Goal: Task Accomplishment & Management: Use online tool/utility

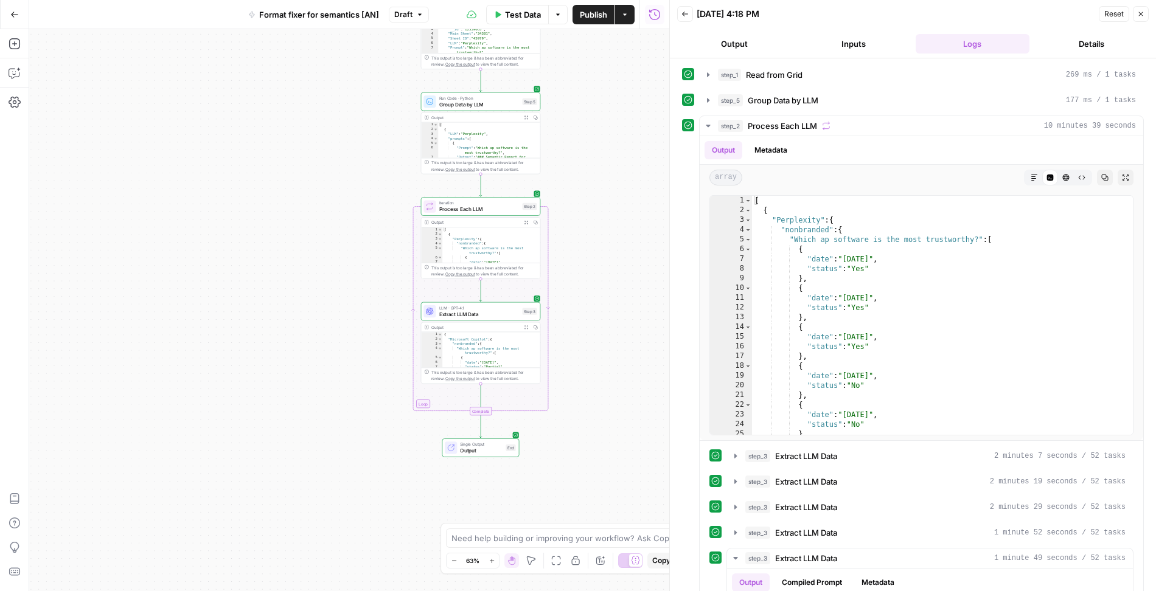
scroll to position [19694, 0]
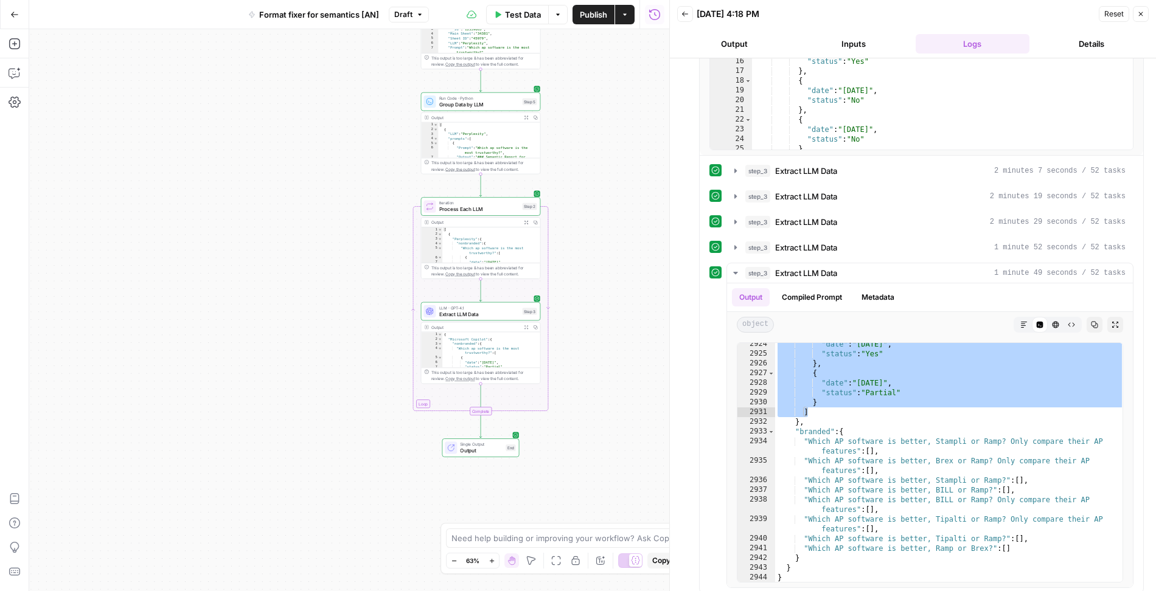
click at [594, 19] on span "Publish" at bounding box center [593, 15] width 27 height 12
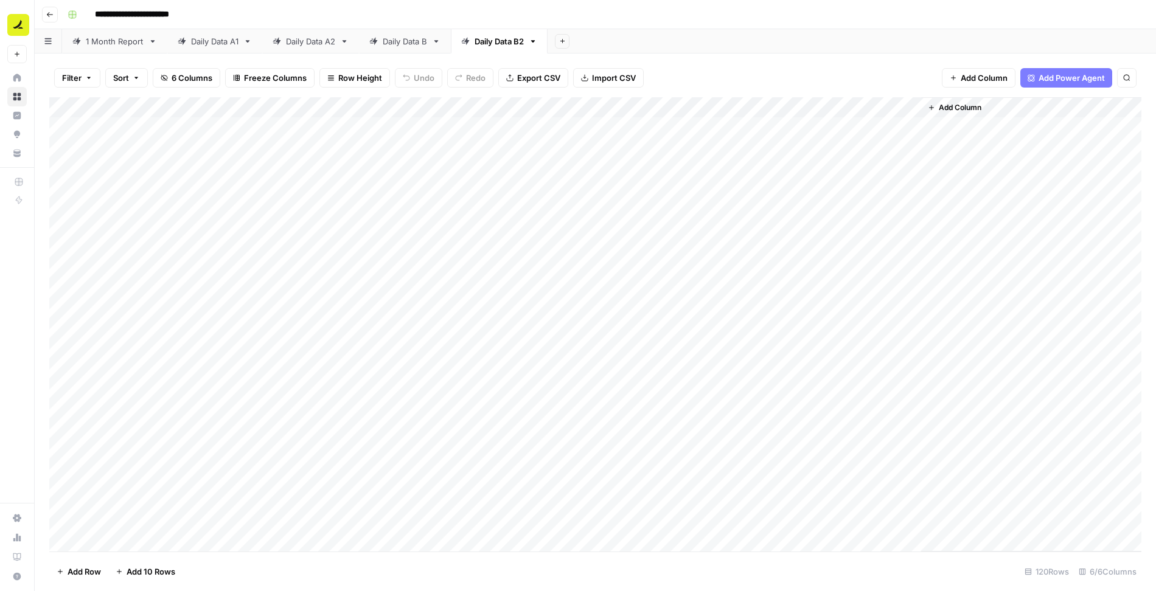
click at [249, 159] on div "Add Column" at bounding box center [595, 324] width 1092 height 455
click at [503, 150] on div "Add Column" at bounding box center [595, 324] width 1092 height 455
click at [85, 75] on icon "button" at bounding box center [88, 77] width 7 height 7
click at [114, 137] on button "Add Filter" at bounding box center [295, 138] width 453 height 16
click at [111, 142] on input "text" at bounding box center [143, 142] width 133 height 12
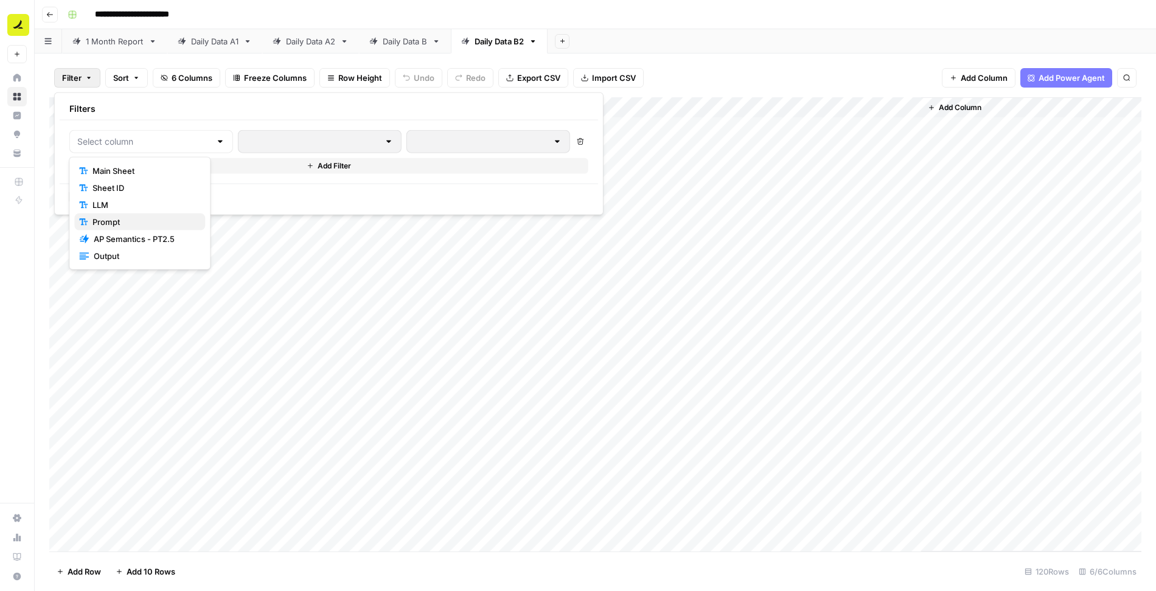
click at [127, 218] on span "Prompt" at bounding box center [143, 222] width 103 height 12
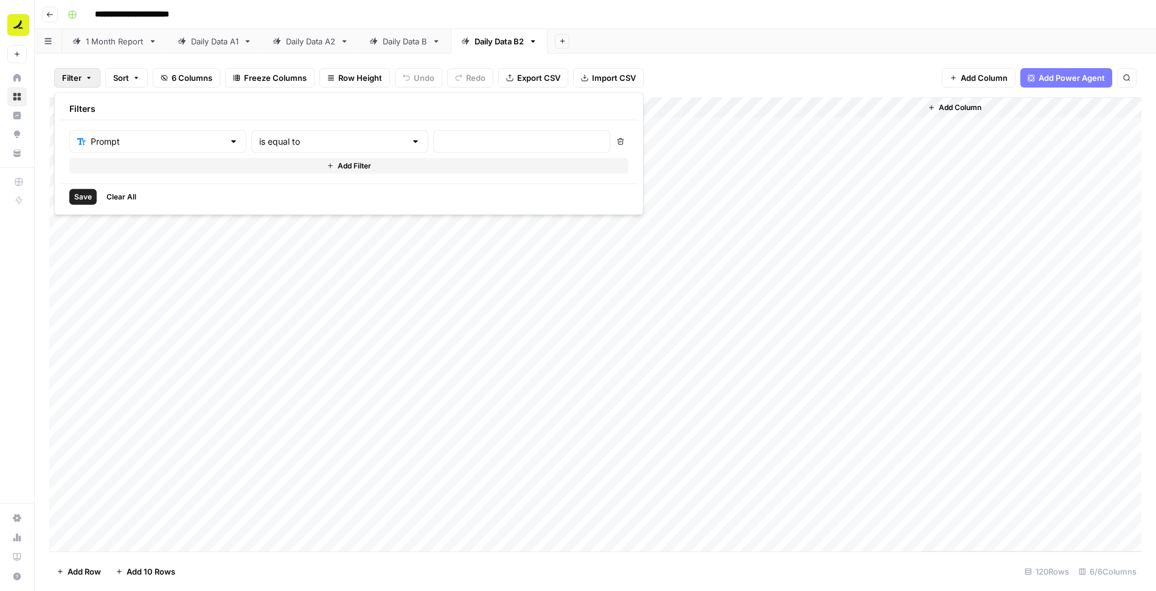
click at [433, 148] on div at bounding box center [521, 141] width 177 height 23
click at [441, 136] on input "text" at bounding box center [521, 142] width 161 height 12
click at [441, 141] on input "text" at bounding box center [521, 142] width 161 height 12
paste input "M"
click at [441, 141] on input "text" at bounding box center [521, 142] width 161 height 12
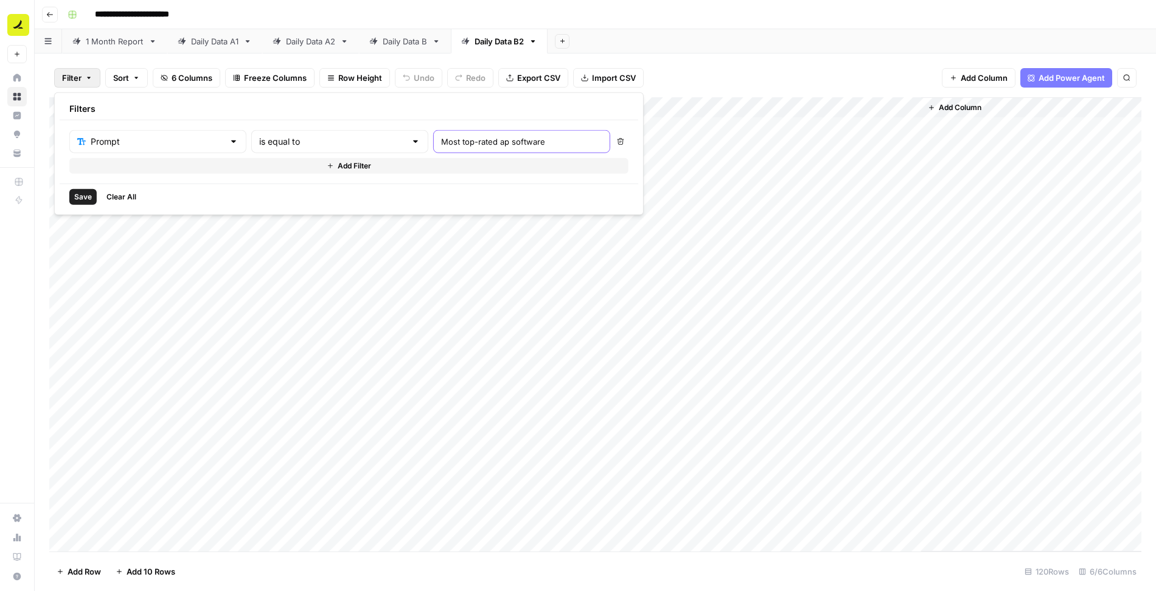
type input "Most top-rated ap software"
click at [240, 159] on button "Add Filter" at bounding box center [348, 166] width 559 height 16
click at [147, 170] on input "text" at bounding box center [150, 170] width 147 height 12
click at [131, 231] on span "LLM" at bounding box center [143, 232] width 103 height 12
click at [441, 164] on input "text" at bounding box center [521, 170] width 161 height 12
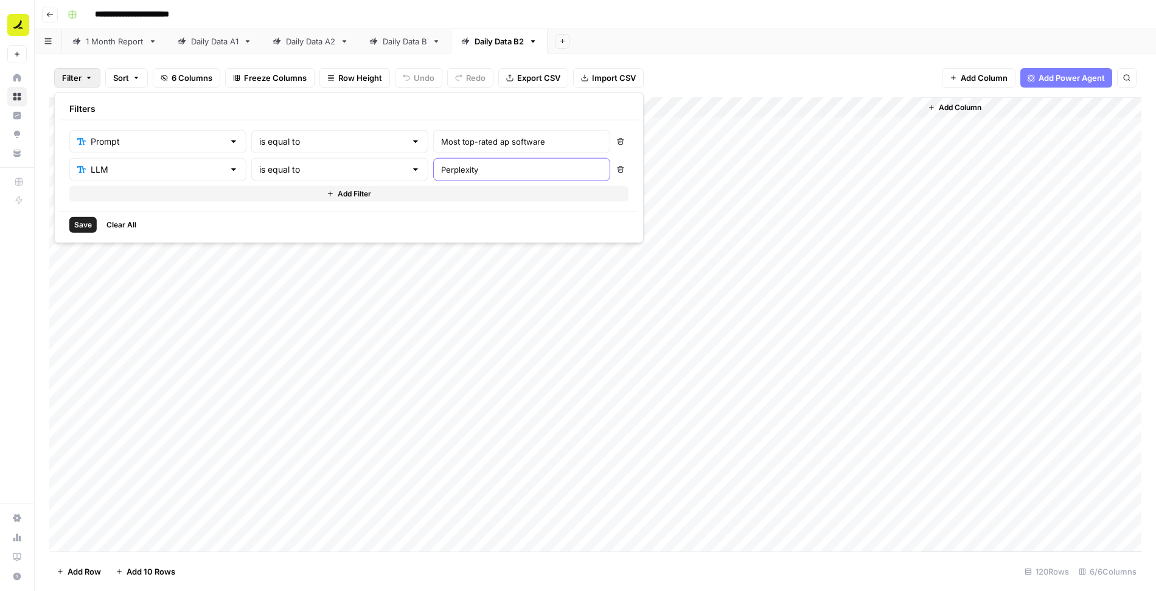
type input "Perplexity"
click at [84, 224] on span "Save" at bounding box center [83, 225] width 18 height 11
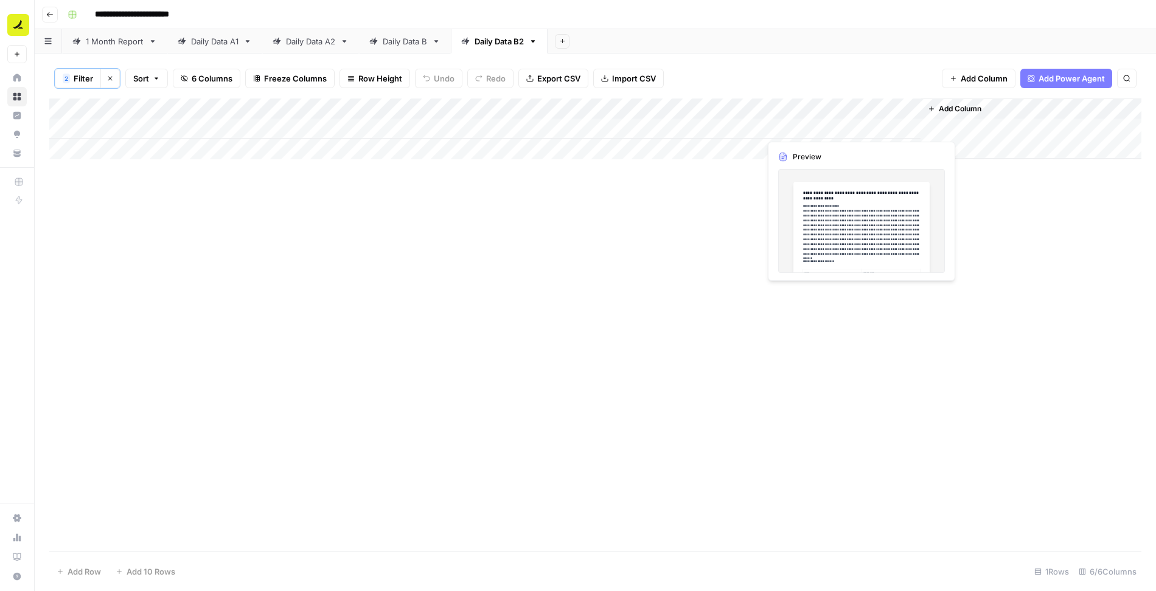
click at [794, 128] on div "Add Column" at bounding box center [595, 129] width 1092 height 61
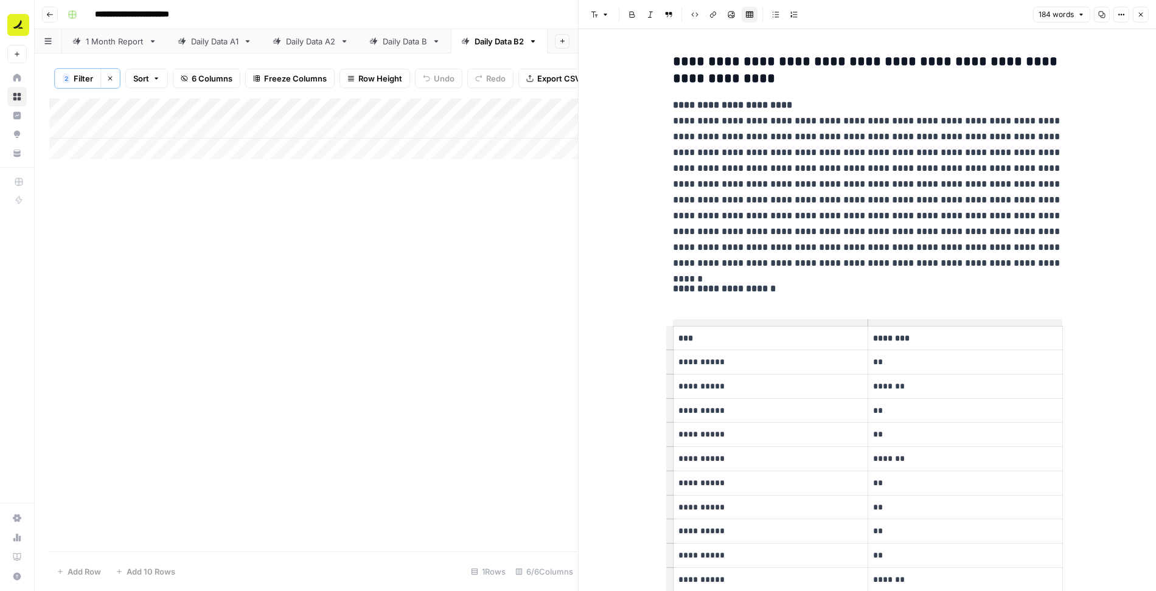
click at [1142, 17] on icon "button" at bounding box center [1140, 14] width 7 height 7
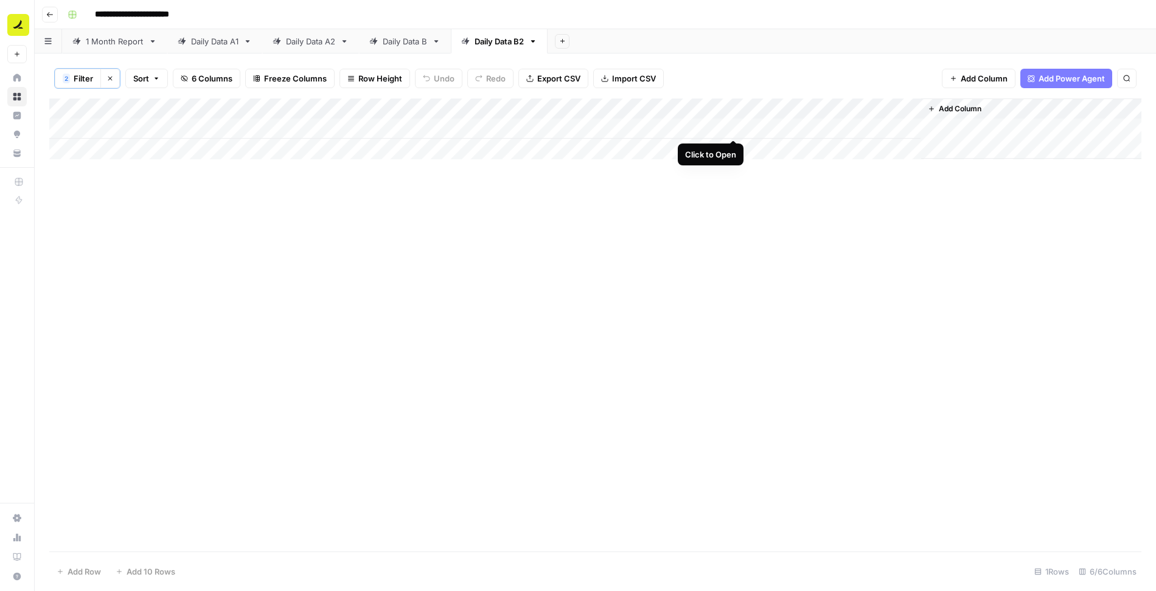
click at [732, 126] on div "Add Column" at bounding box center [595, 129] width 1092 height 61
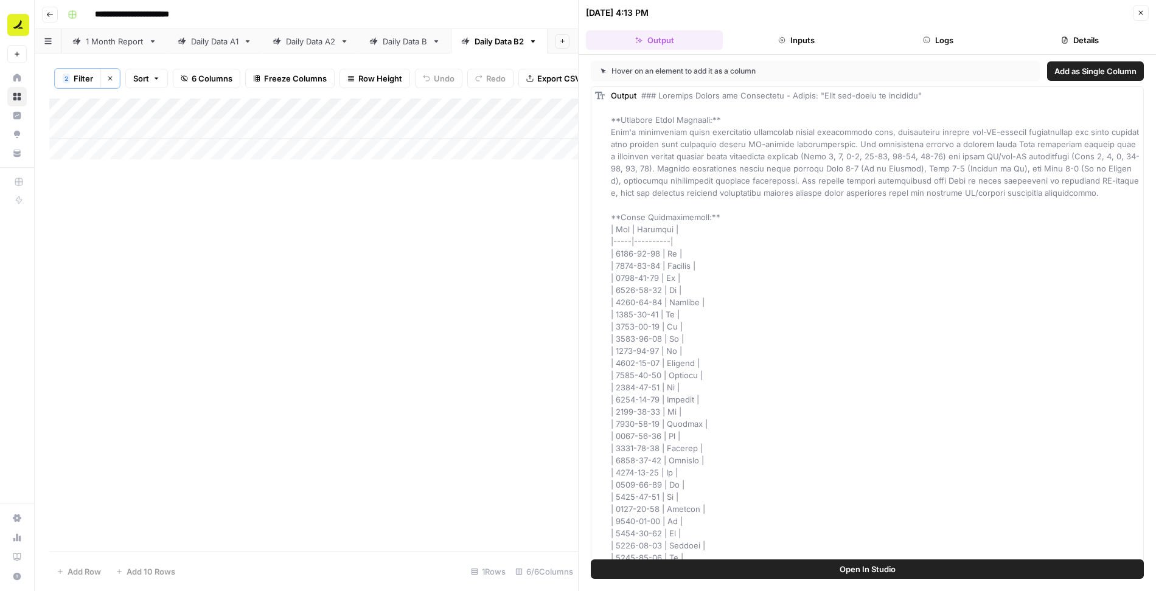
click at [925, 40] on icon "button" at bounding box center [926, 40] width 6 height 6
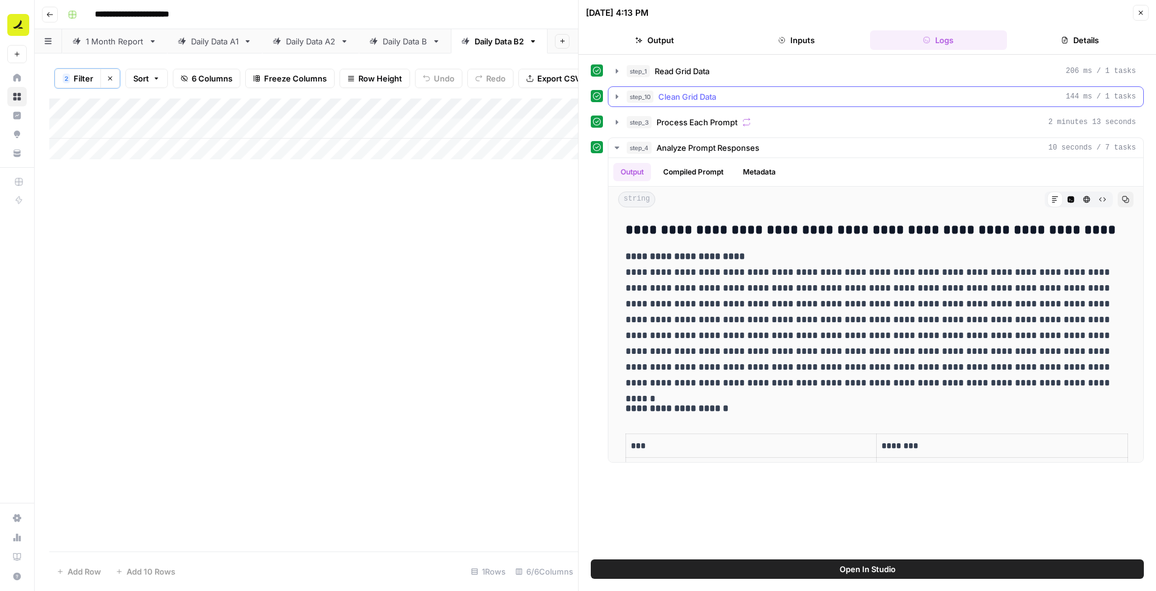
click at [614, 96] on icon "button" at bounding box center [617, 97] width 10 height 10
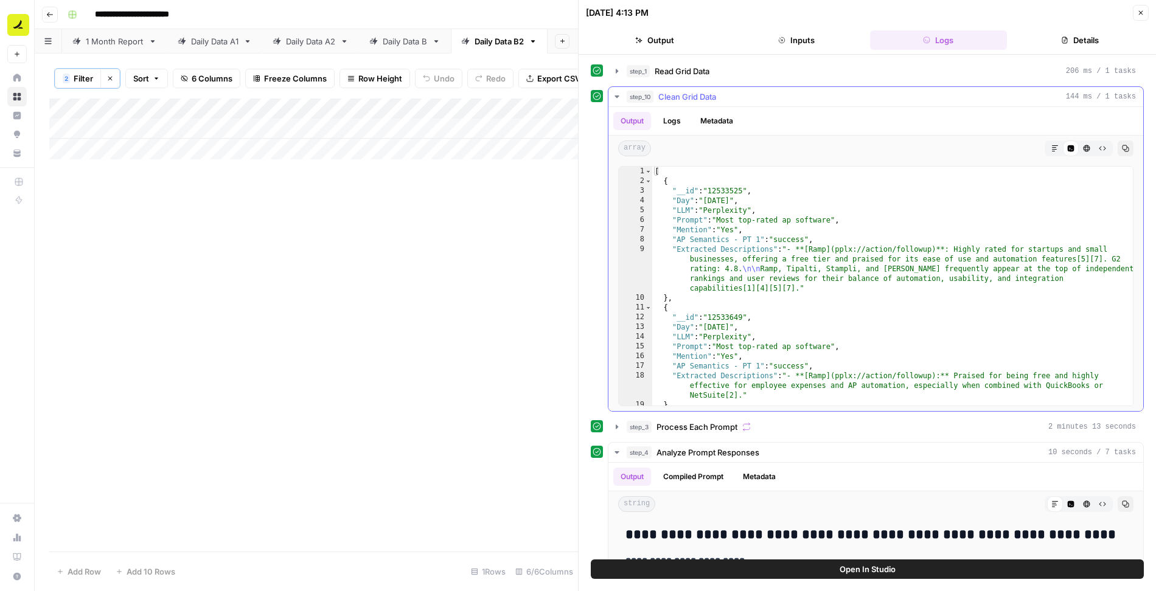
click at [1052, 145] on icon "button" at bounding box center [1054, 148] width 7 height 7
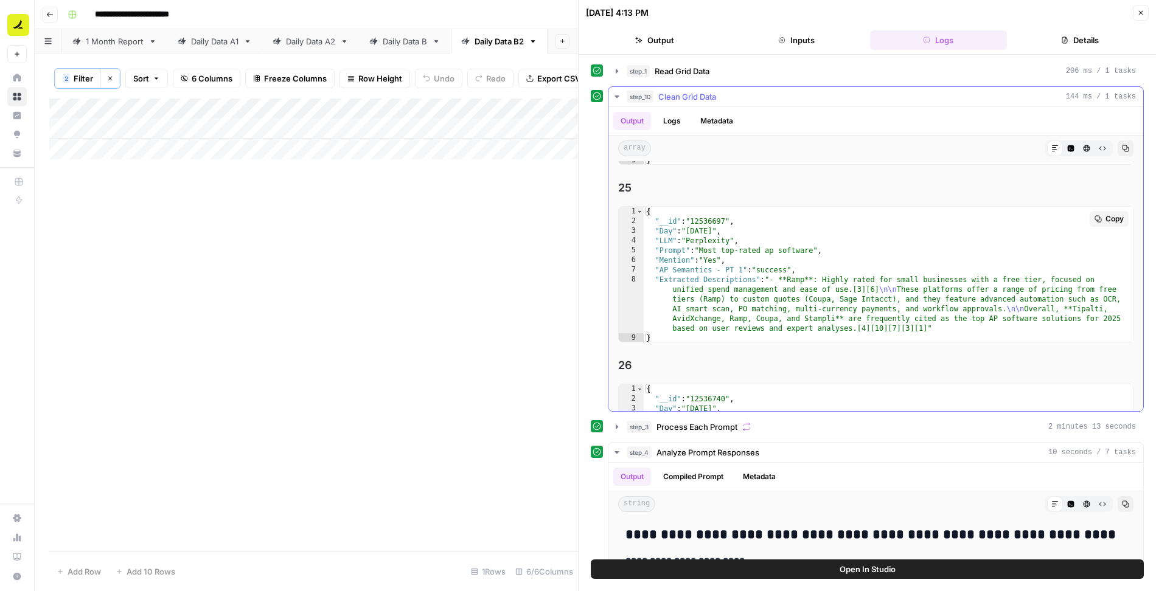
scroll to position [4363, 0]
type textarea "**********"
click at [871, 283] on div "{ "__id" : "12536697" , "Day" : "2025-08-07" , "LLM" : "Perplexity" , "Prompt" …" at bounding box center [889, 281] width 490 height 156
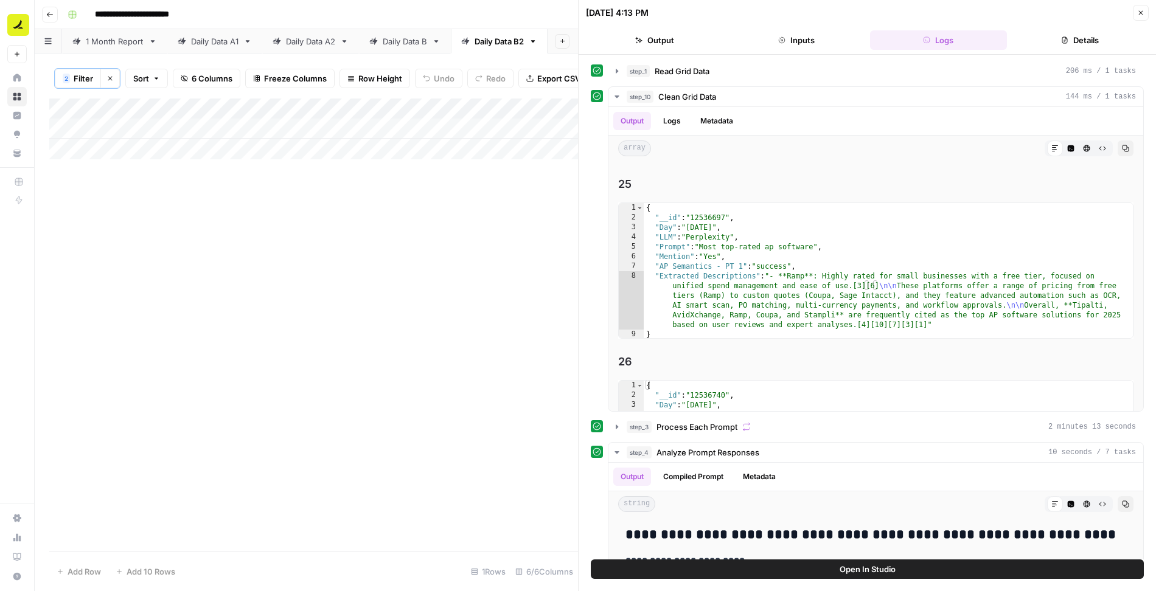
click at [1139, 15] on icon "button" at bounding box center [1140, 12] width 7 height 7
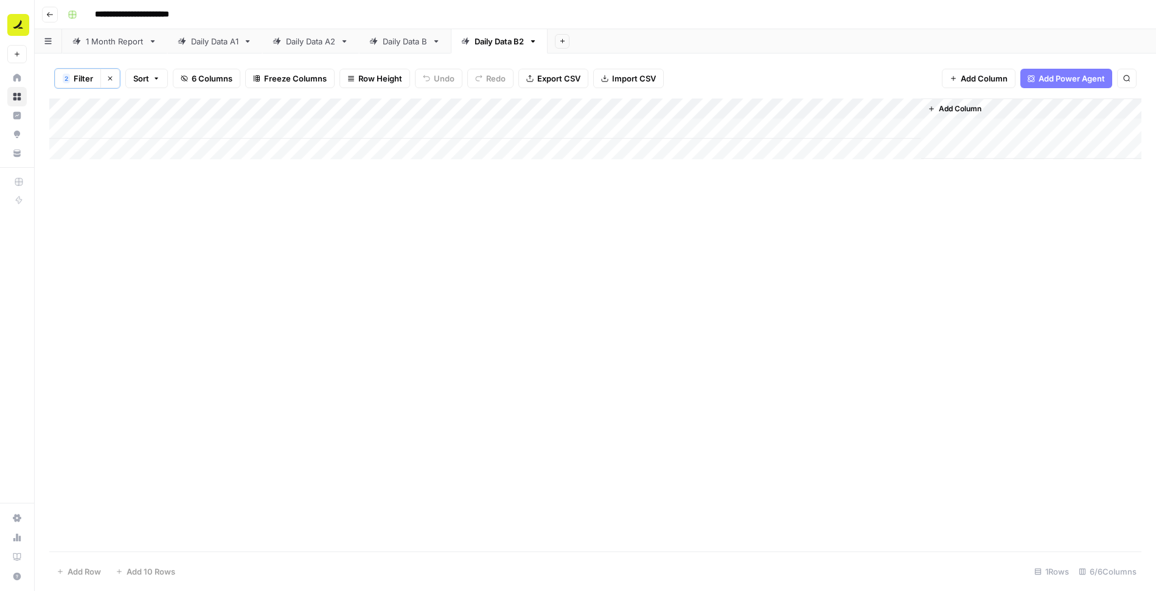
click at [323, 40] on div "Daily Data A2" at bounding box center [310, 41] width 49 height 12
click at [80, 75] on span "Filter" at bounding box center [83, 78] width 19 height 12
click at [441, 138] on input "Ramp" at bounding box center [521, 142] width 161 height 12
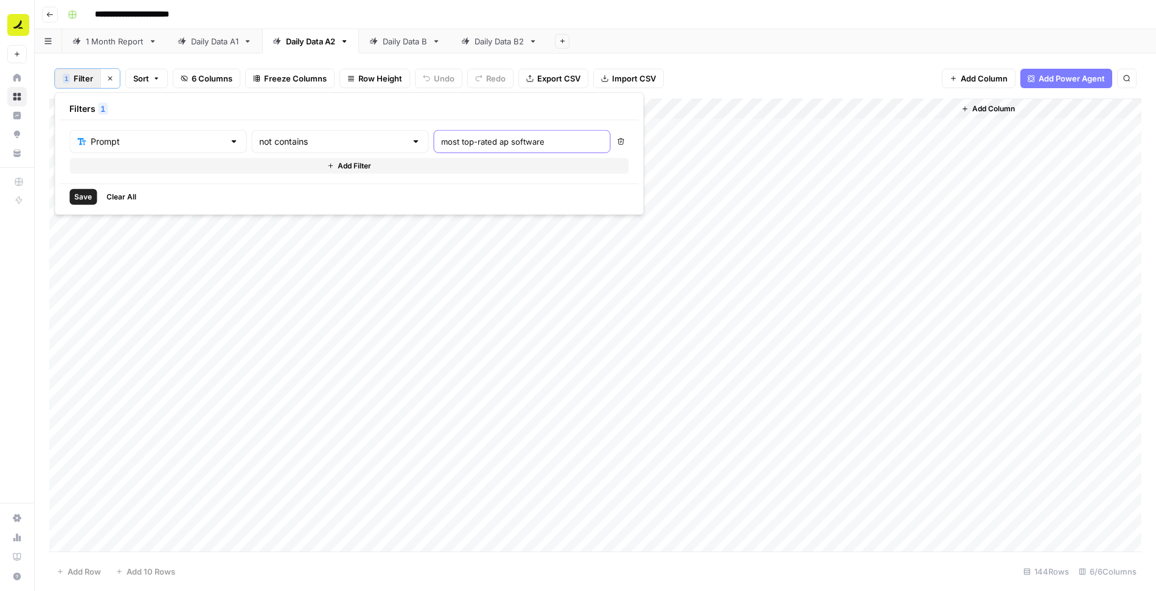
type input "most top-rated ap software"
click at [282, 139] on input "text" at bounding box center [332, 142] width 147 height 12
click at [248, 237] on span "is equal to" at bounding box center [285, 239] width 116 height 12
type input "is equal to"
click at [156, 162] on button "Add Filter" at bounding box center [348, 166] width 559 height 16
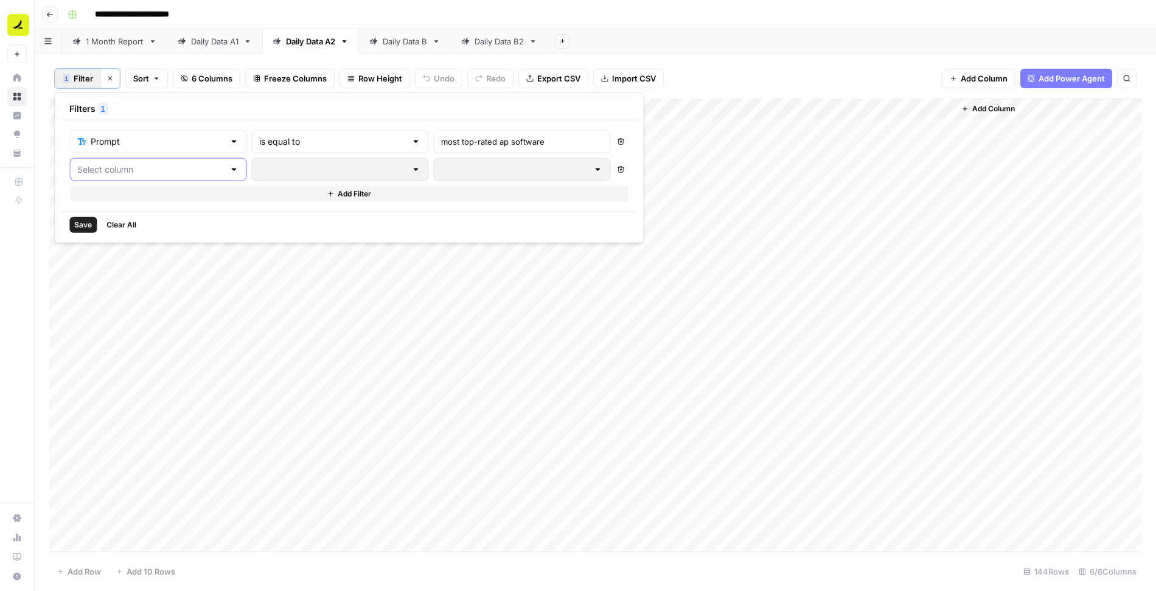
click at [138, 172] on input "text" at bounding box center [150, 170] width 147 height 12
click at [127, 232] on span "LLM" at bounding box center [144, 232] width 103 height 12
click at [441, 170] on input "text" at bounding box center [521, 170] width 161 height 12
type input "Perplexity"
click at [79, 224] on span "Save" at bounding box center [83, 225] width 18 height 11
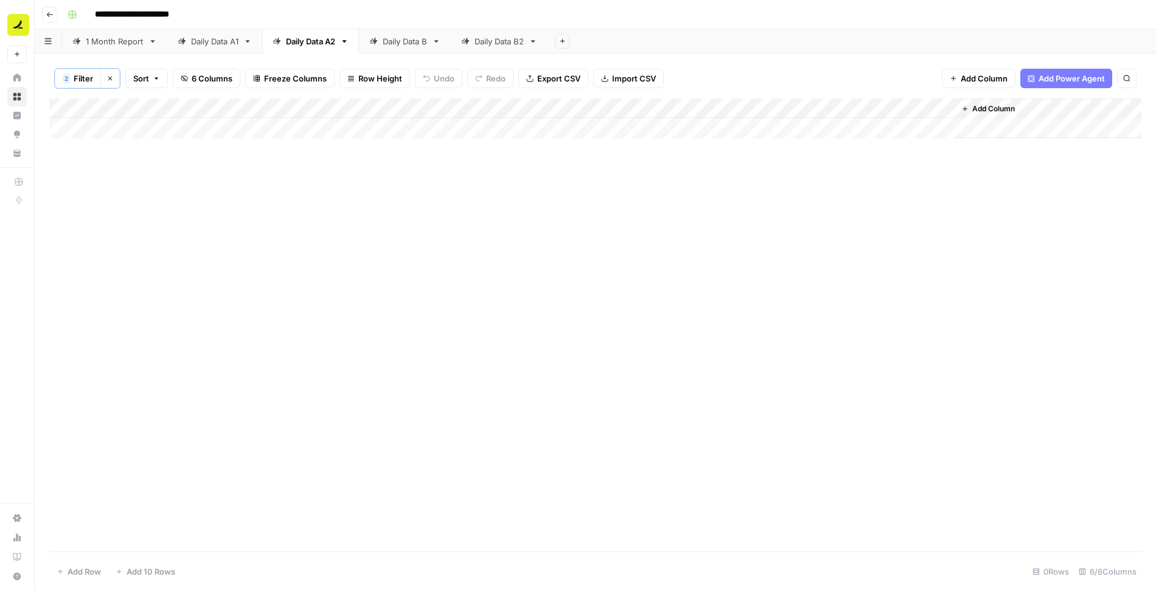
click at [72, 74] on button "2 Filter" at bounding box center [78, 78] width 46 height 19
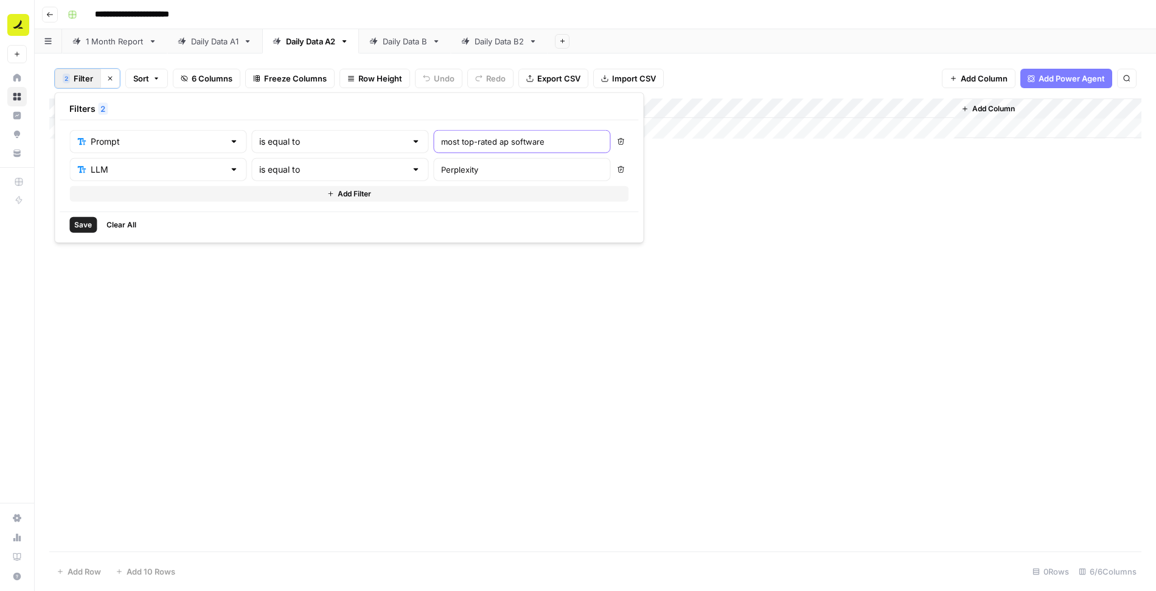
click at [441, 141] on input "most top-rated ap software" at bounding box center [521, 142] width 161 height 12
type input "Most top-rated ap software"
click at [86, 221] on span "Save" at bounding box center [83, 225] width 18 height 11
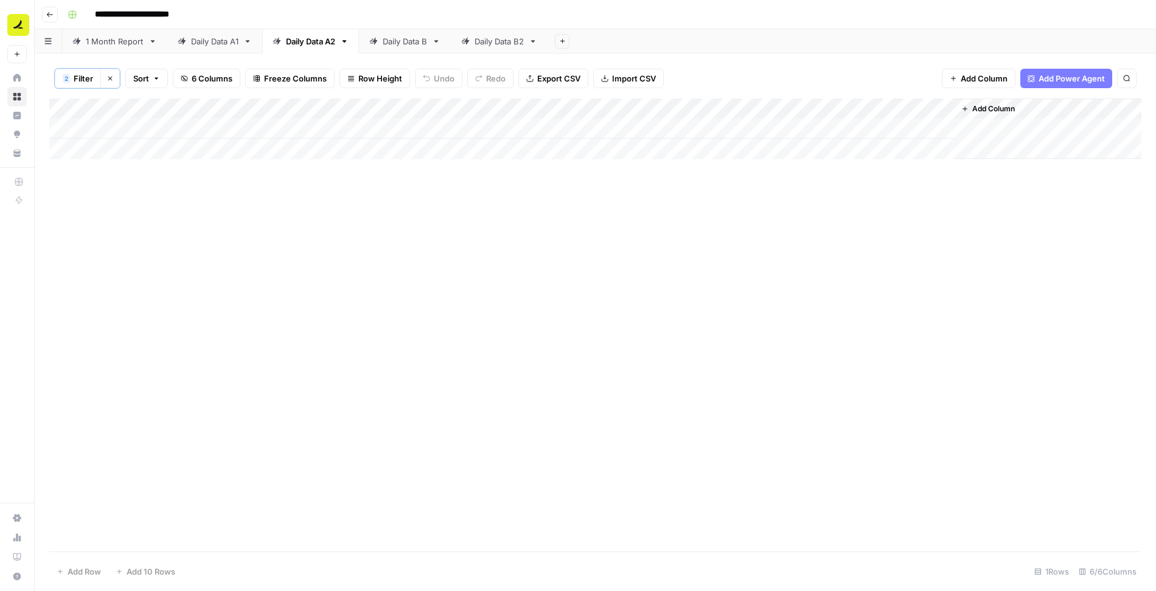
click at [732, 127] on div "Add Column" at bounding box center [595, 129] width 1092 height 61
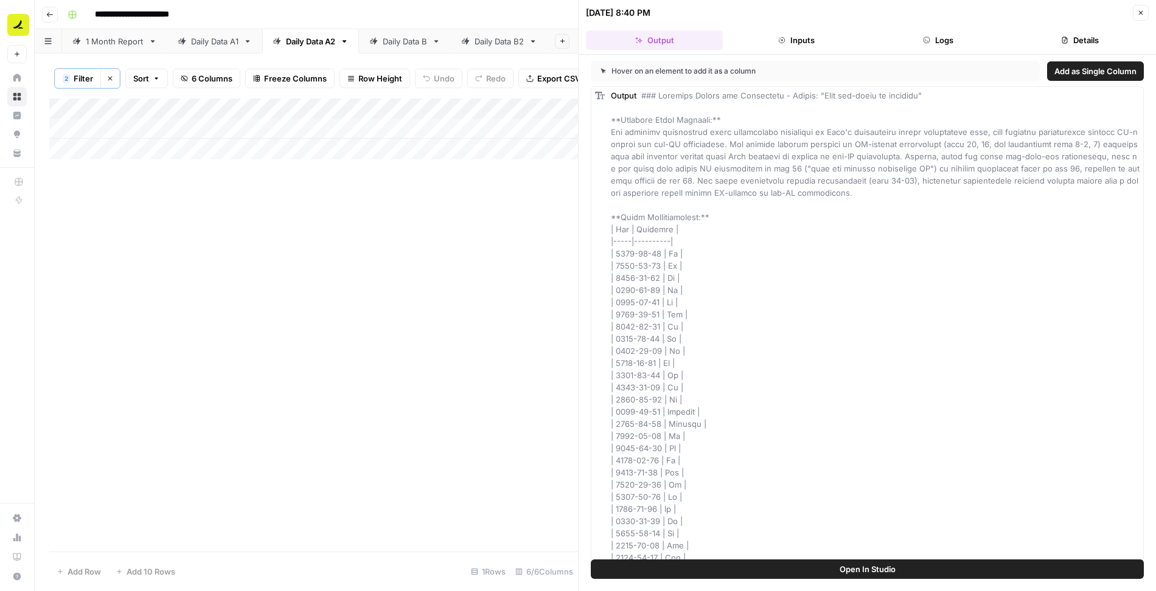
drag, startPoint x: 948, startPoint y: 42, endPoint x: 919, endPoint y: 40, distance: 29.9
click at [919, 40] on button "Logs" at bounding box center [938, 39] width 137 height 19
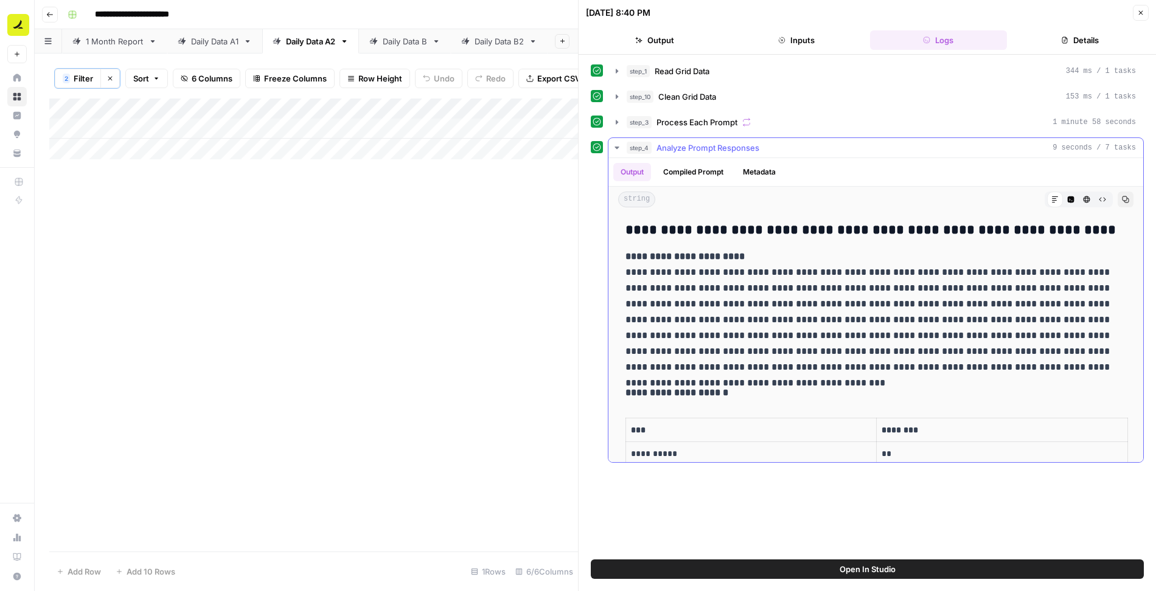
click at [616, 146] on icon "button" at bounding box center [617, 148] width 10 height 10
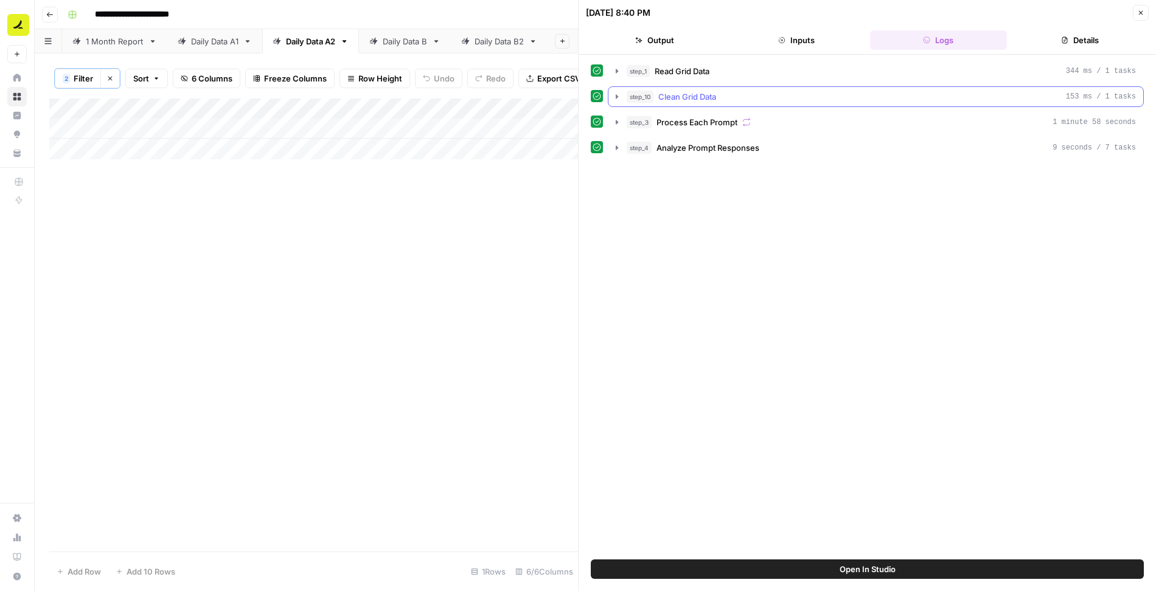
click at [614, 101] on button "step_10 Clean Grid Data 153 ms / 1 tasks" at bounding box center [875, 96] width 535 height 19
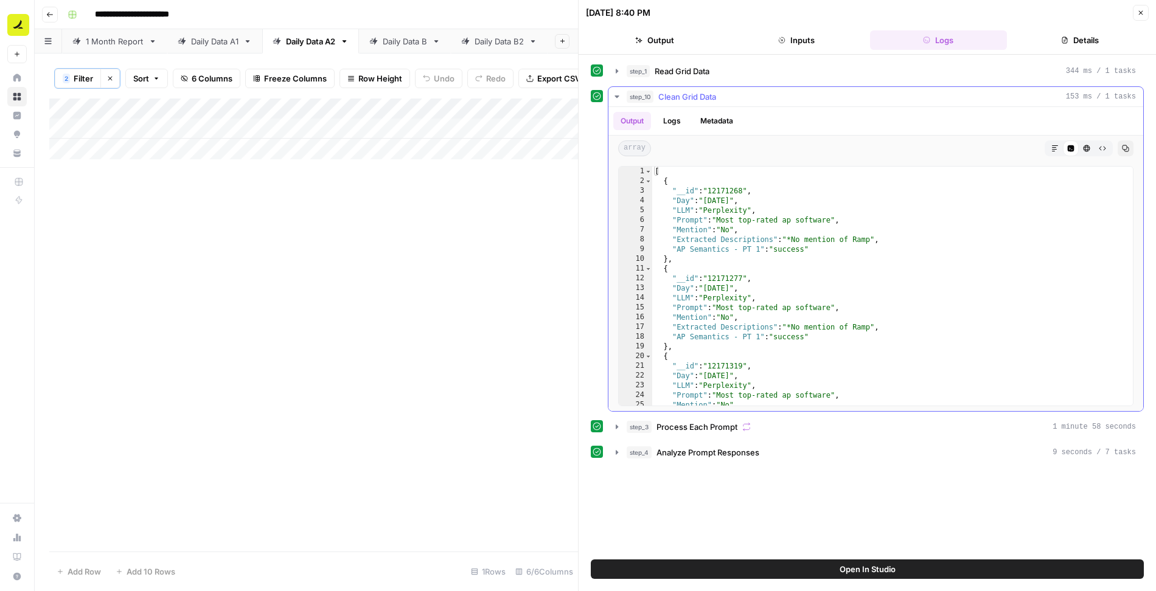
click at [1052, 147] on icon "button" at bounding box center [1054, 148] width 7 height 7
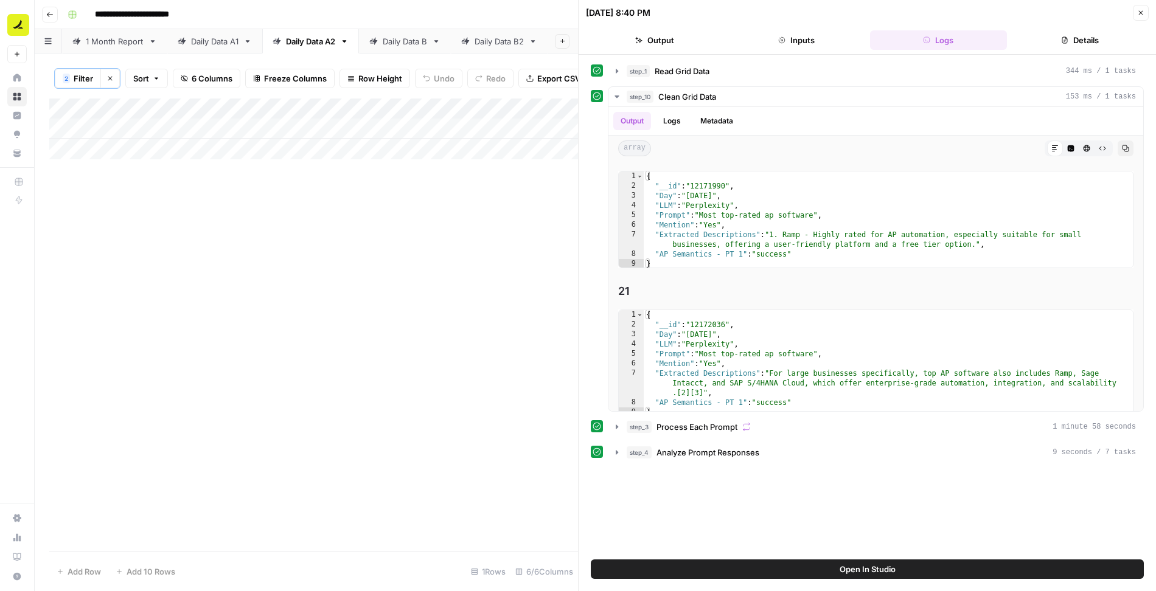
scroll to position [2792, 0]
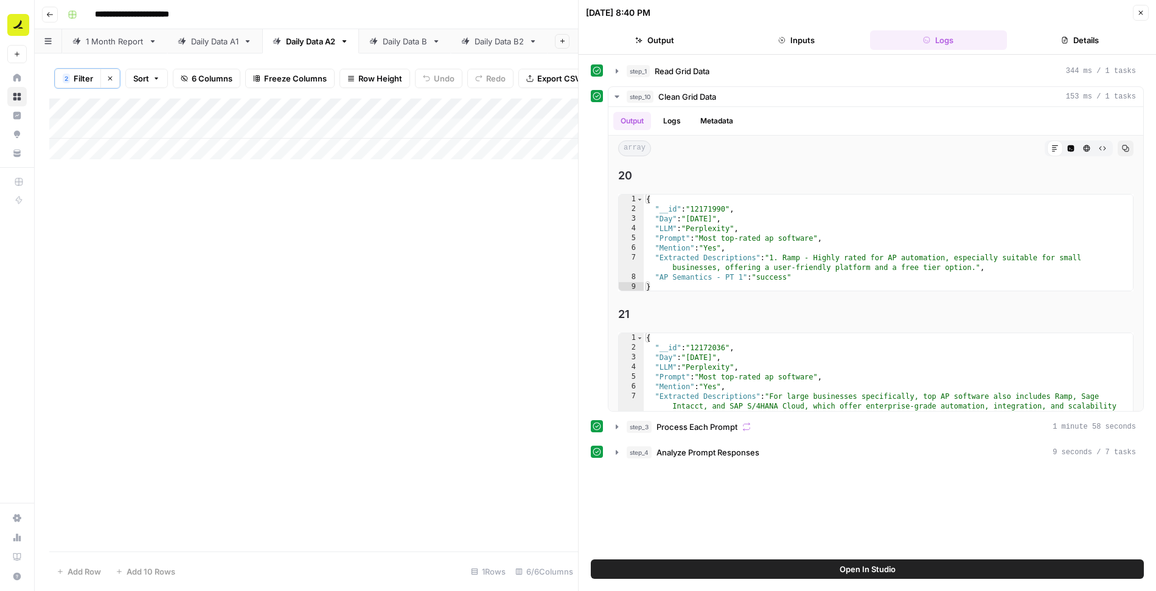
click at [506, 38] on div "Daily Data B2" at bounding box center [499, 41] width 49 height 12
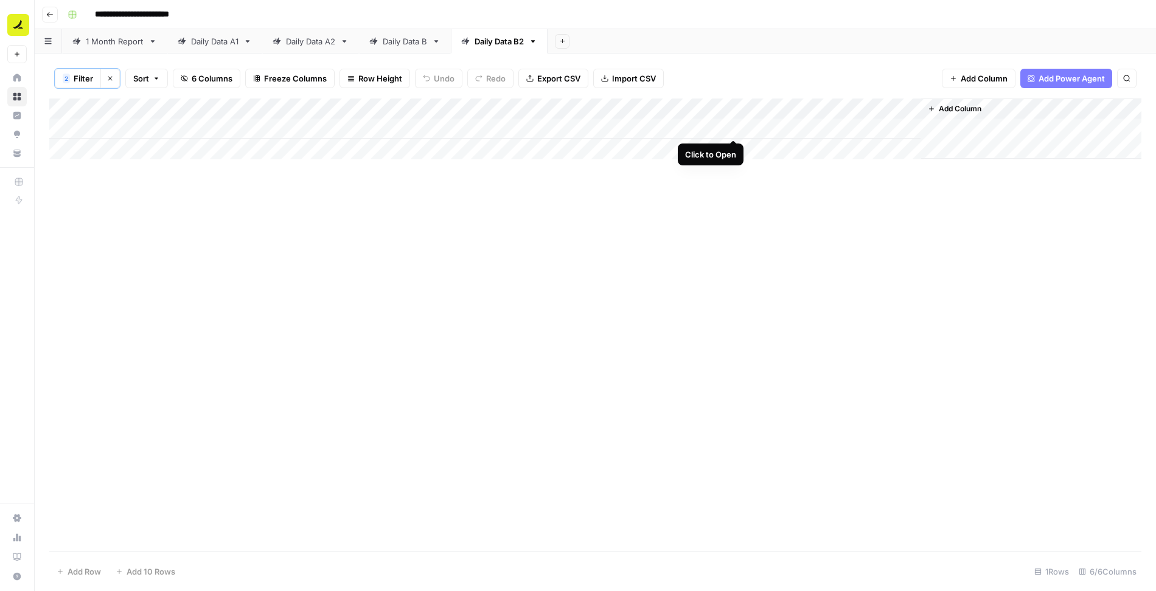
click at [733, 125] on div "Add Column" at bounding box center [595, 129] width 1092 height 61
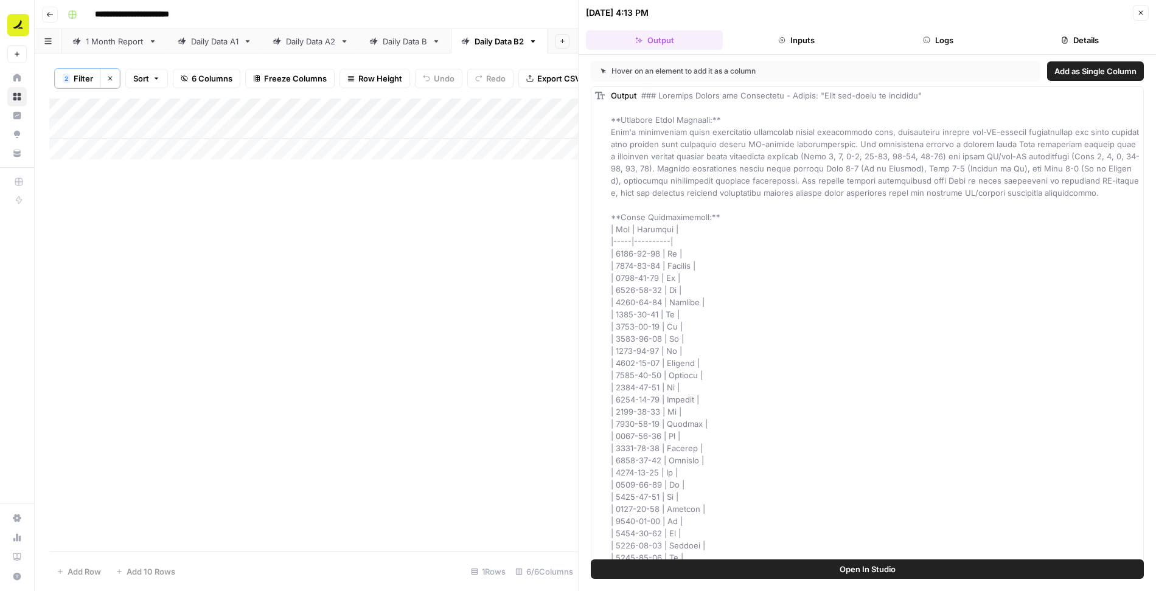
click at [928, 39] on icon "button" at bounding box center [926, 40] width 7 height 7
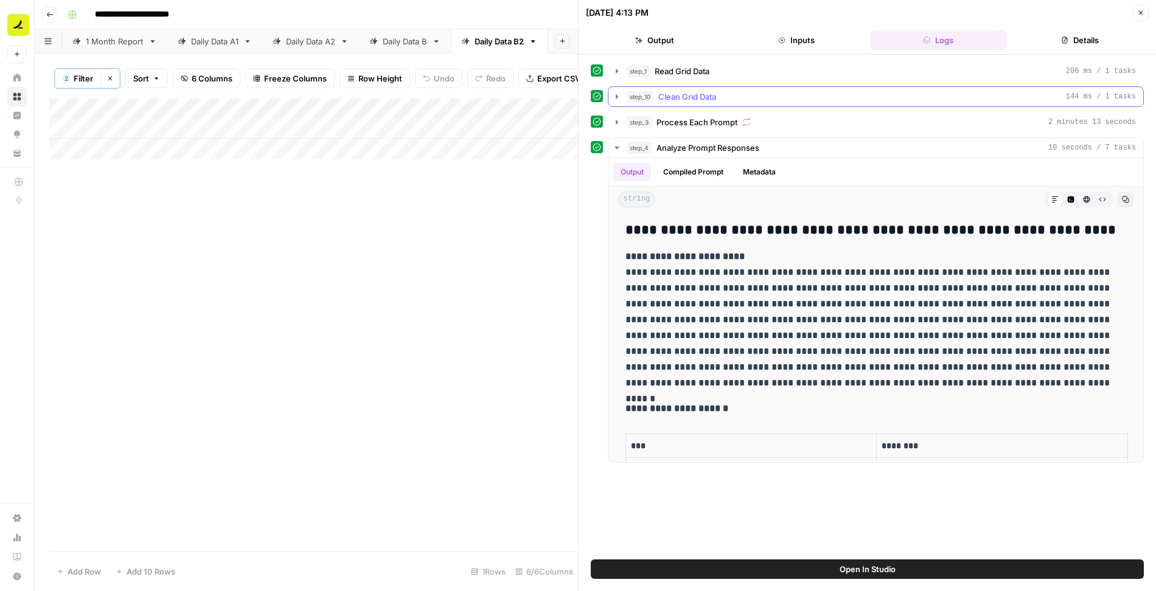
click at [732, 96] on div "step_10 Clean Grid Data 144 ms / 1 tasks" at bounding box center [881, 97] width 509 height 12
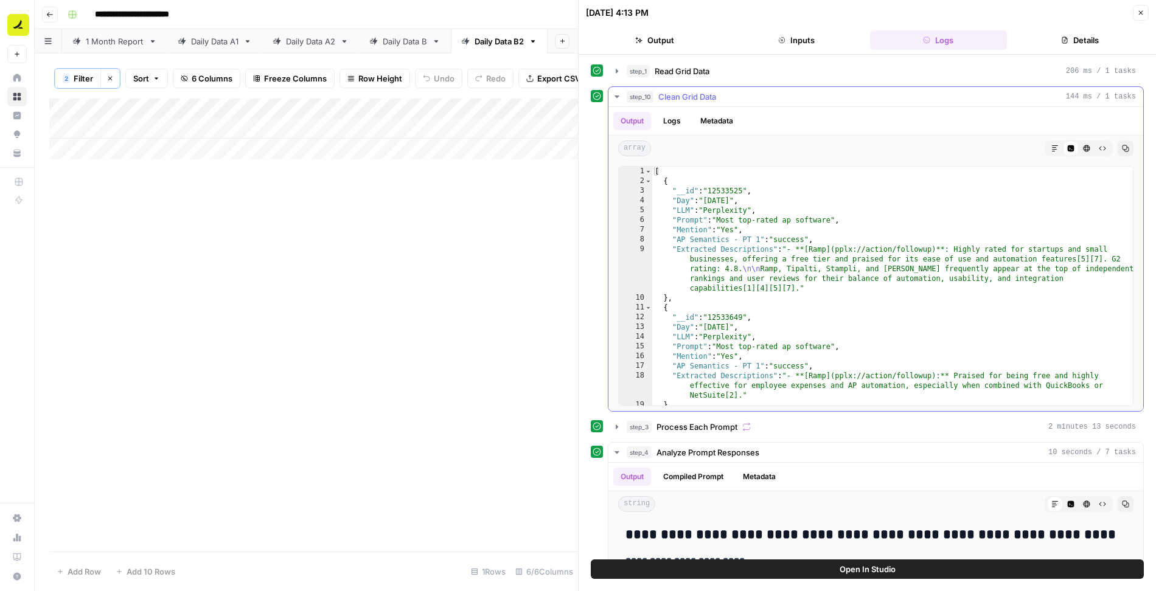
click at [1052, 145] on icon "button" at bounding box center [1054, 148] width 7 height 7
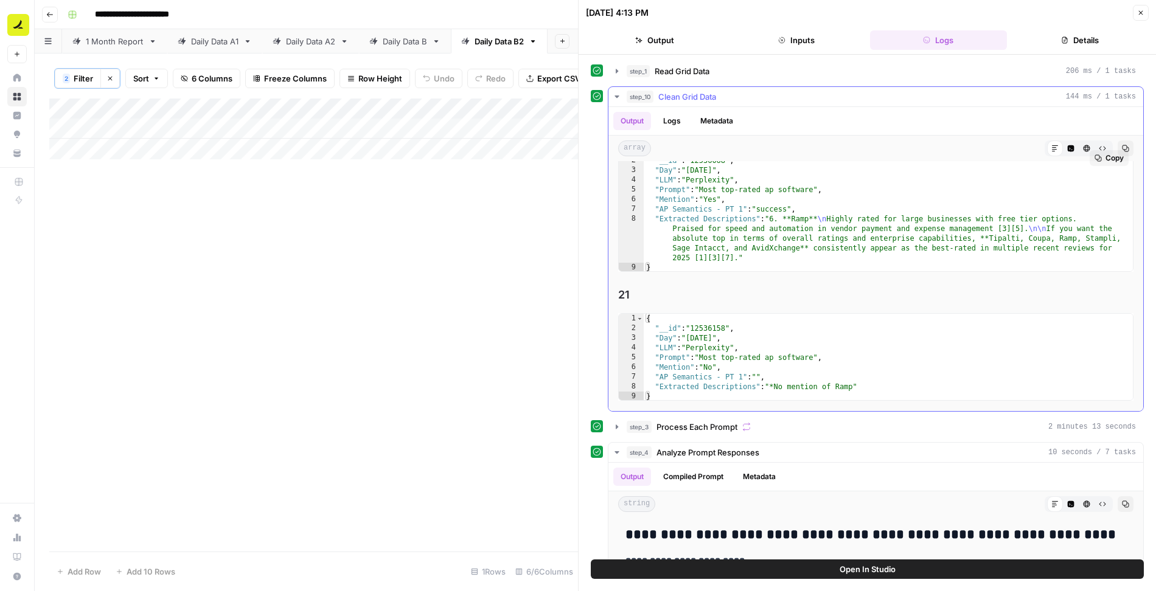
scroll to position [3648, 0]
click at [1147, 9] on button "Close" at bounding box center [1141, 13] width 16 height 16
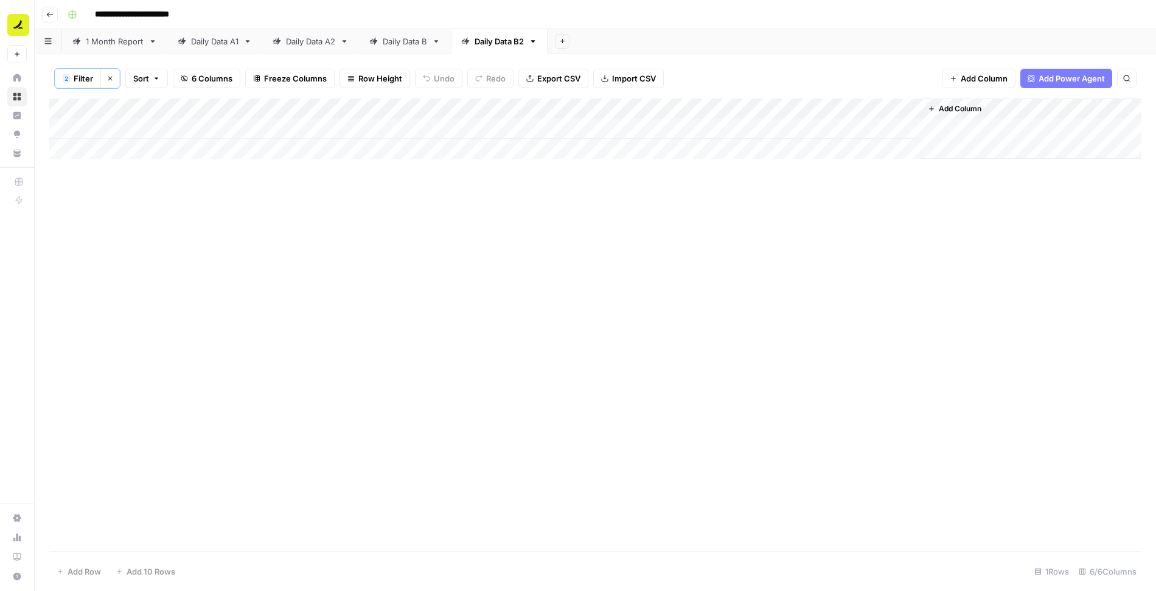
click at [109, 83] on button "Clear filters" at bounding box center [109, 78] width 19 height 19
click at [802, 132] on div "Add Column" at bounding box center [595, 324] width 1092 height 455
click at [801, 132] on div "Add Column" at bounding box center [595, 324] width 1092 height 455
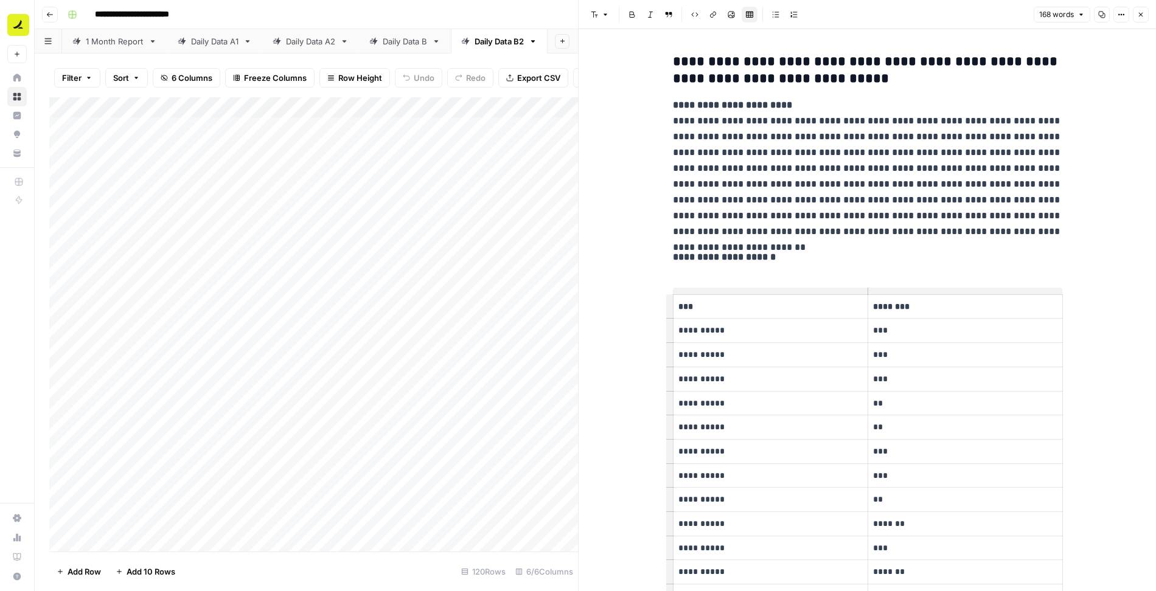
click at [1142, 17] on icon "button" at bounding box center [1140, 14] width 7 height 7
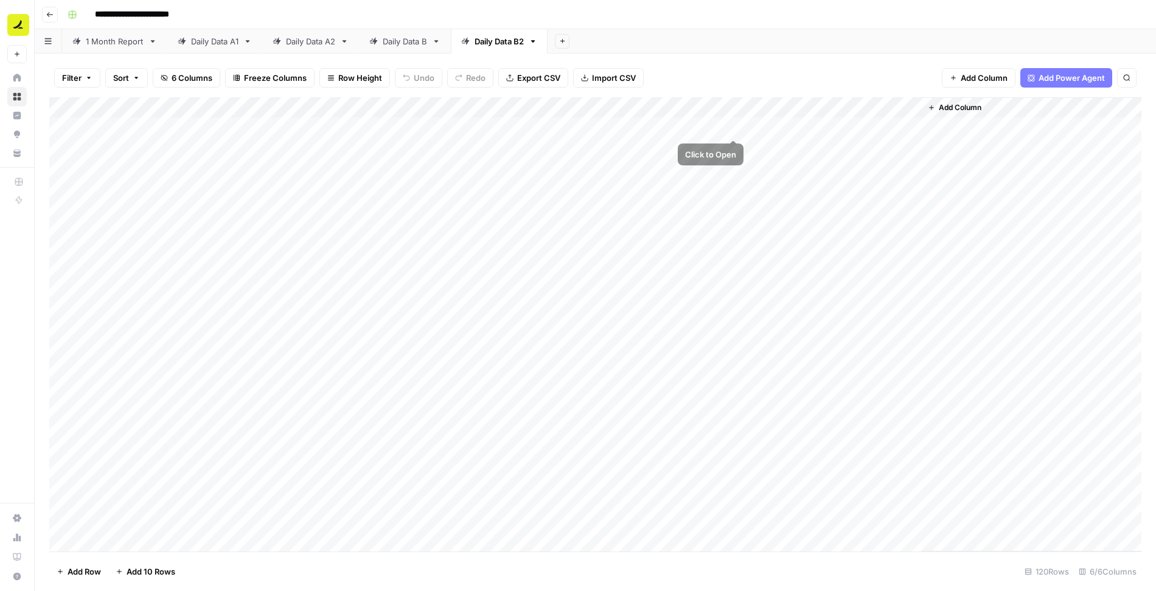
click at [736, 125] on div "Add Column" at bounding box center [595, 324] width 1092 height 455
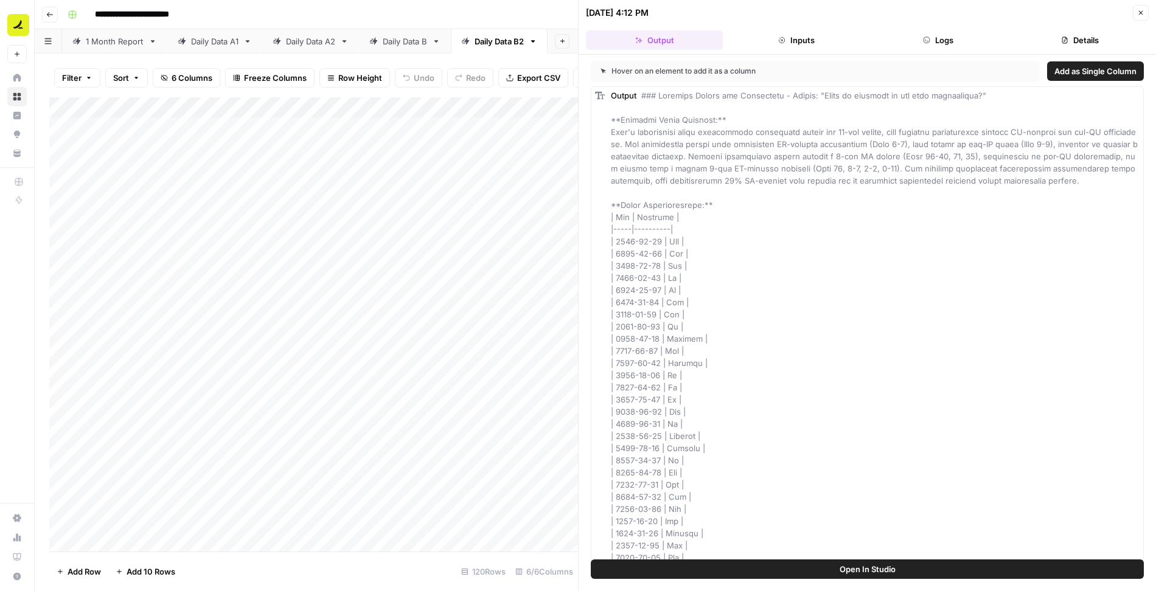
click at [1143, 9] on icon "button" at bounding box center [1140, 12] width 7 height 7
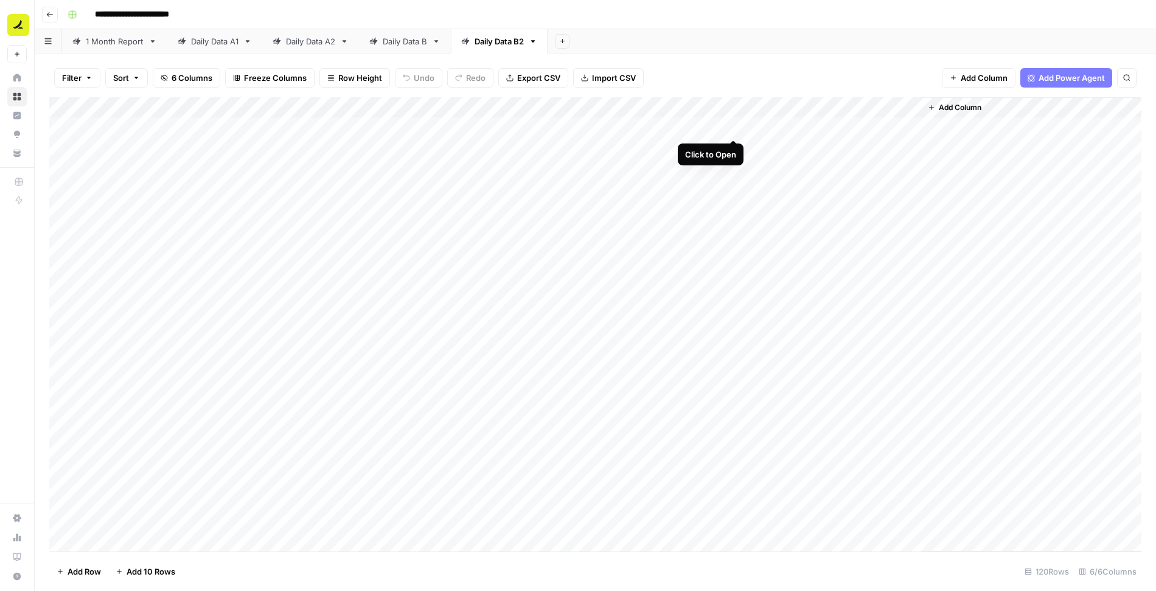
click at [790, 130] on div "Add Column" at bounding box center [595, 324] width 1092 height 455
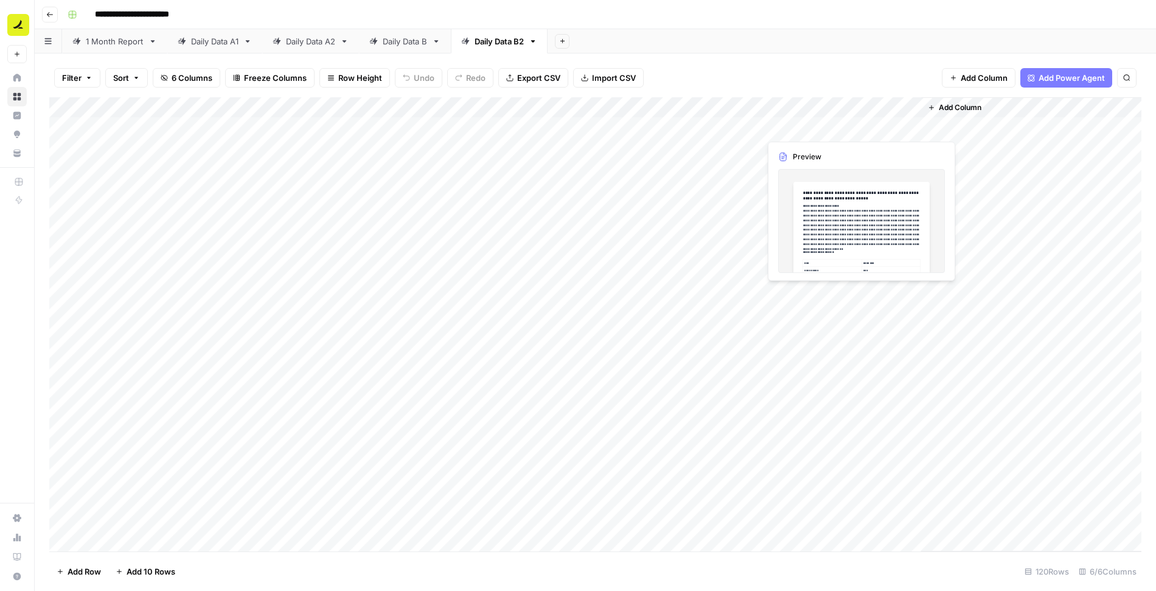
click at [790, 130] on div "Add Column" at bounding box center [595, 324] width 1092 height 455
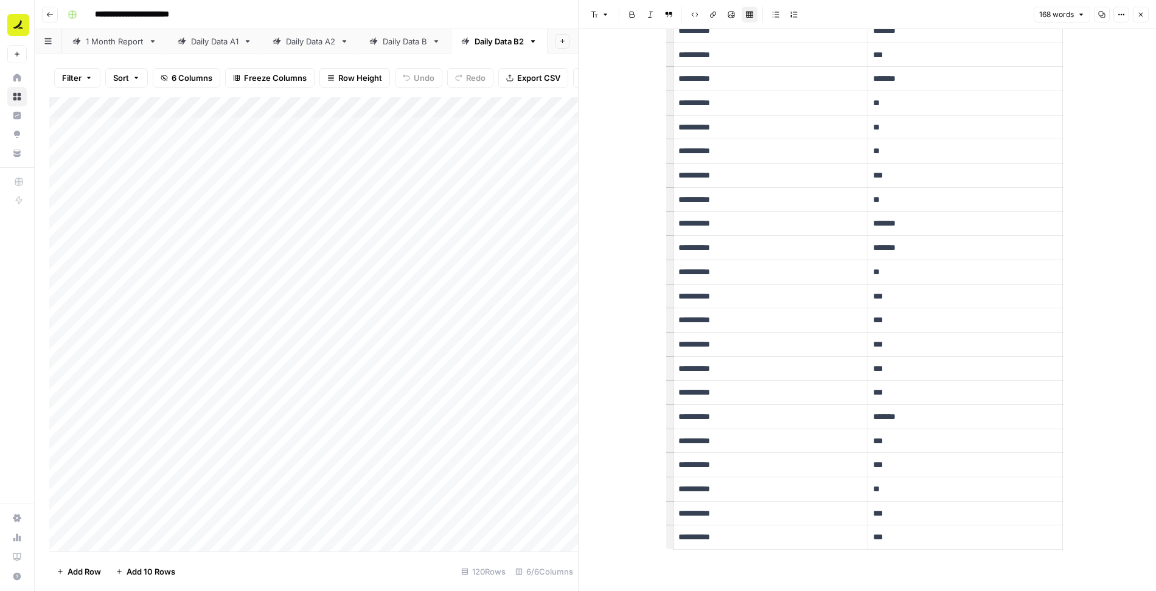
scroll to position [517, 0]
click at [1138, 15] on icon "button" at bounding box center [1140, 14] width 7 height 7
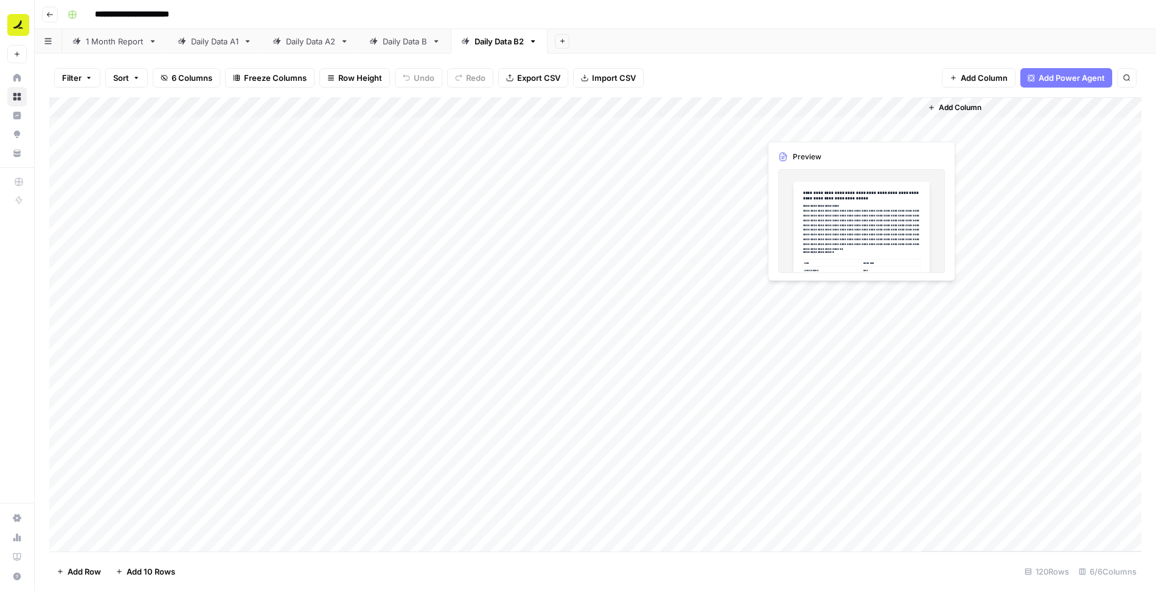
click at [810, 129] on div "Add Column" at bounding box center [595, 324] width 1092 height 455
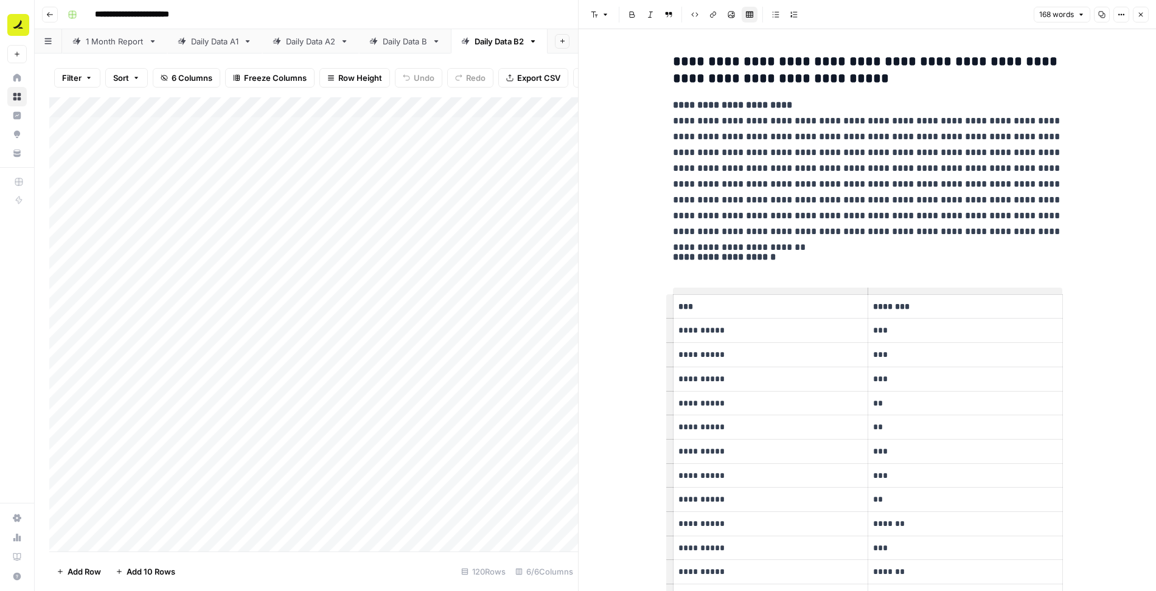
click at [1144, 16] on icon "button" at bounding box center [1140, 14] width 7 height 7
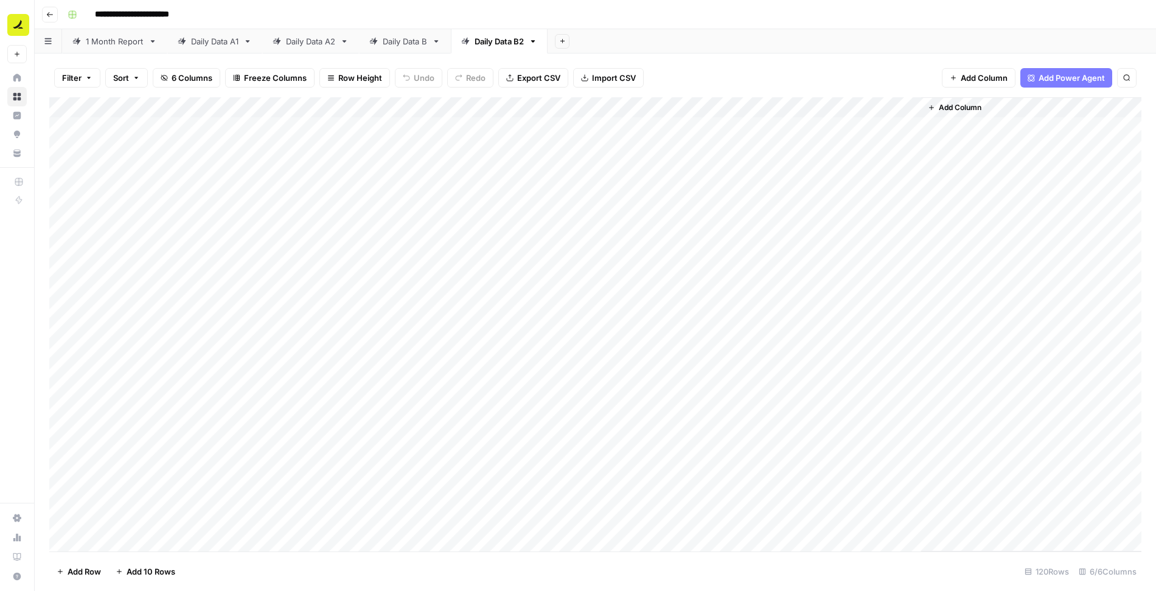
click at [683, 68] on div "Filter Sort 6 Columns Freeze Columns Row Height Undo Redo Export CSV Import CSV…" at bounding box center [595, 77] width 1092 height 39
click at [487, 204] on div "Add Column" at bounding box center [595, 324] width 1092 height 455
click at [481, 274] on div "Add Column" at bounding box center [595, 324] width 1092 height 455
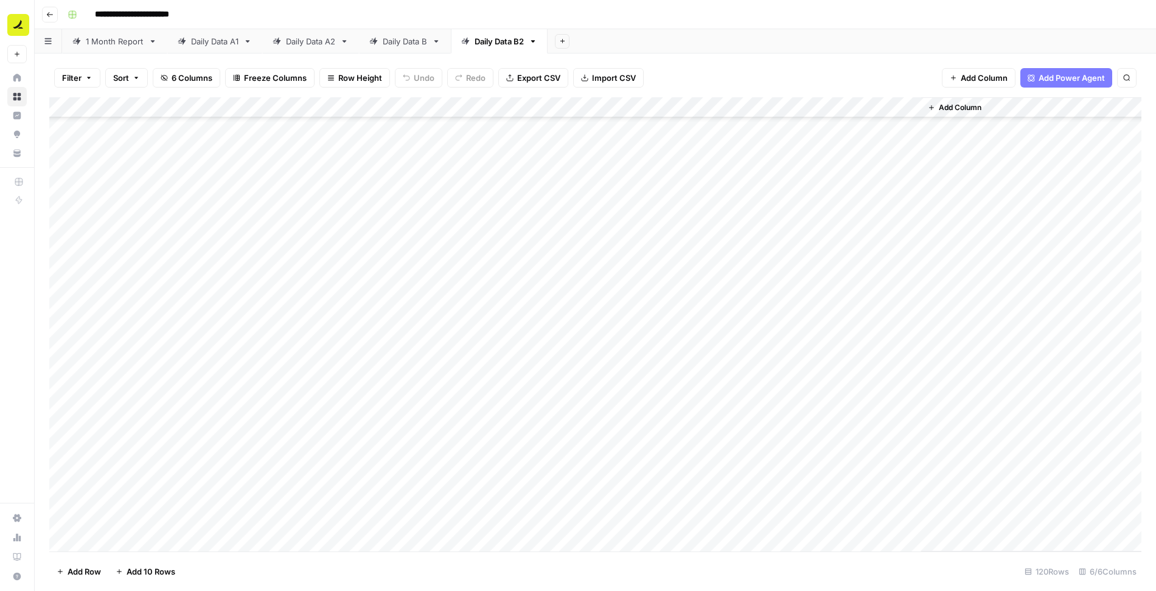
click at [490, 246] on div "Add Column" at bounding box center [595, 324] width 1092 height 455
click at [805, 246] on div "Add Column" at bounding box center [595, 324] width 1092 height 455
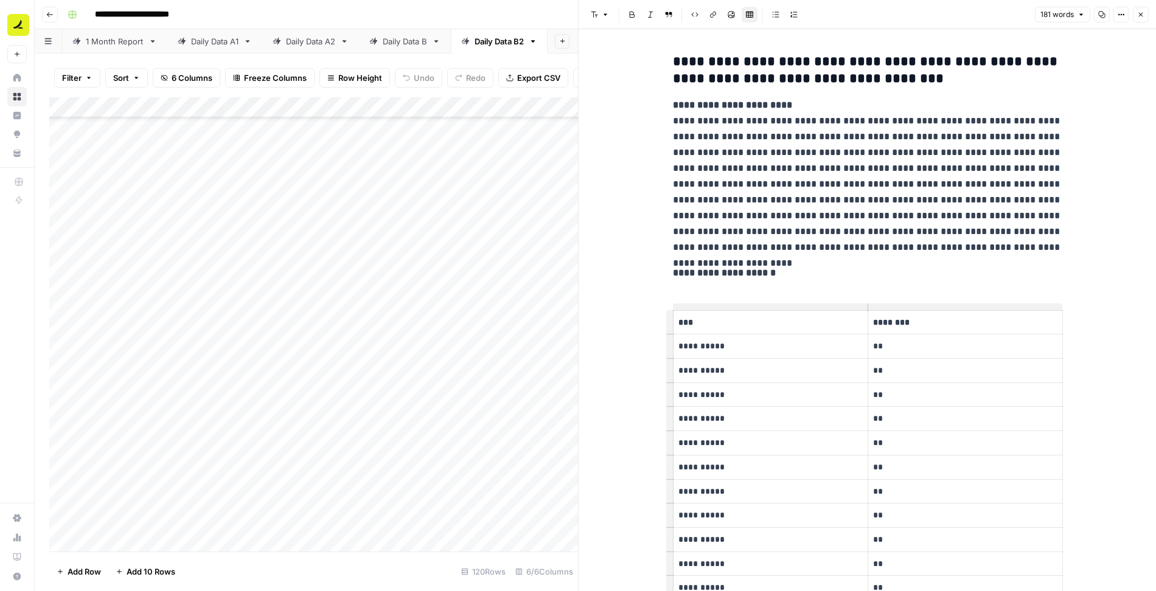
click at [296, 40] on div "Daily Data A2" at bounding box center [310, 41] width 49 height 12
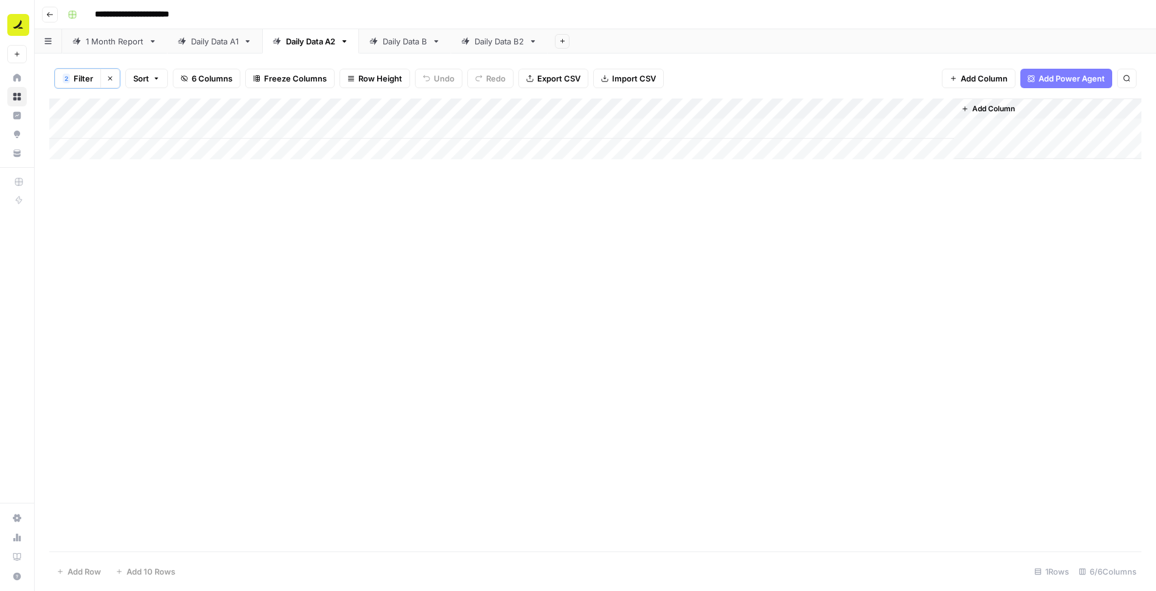
click at [108, 75] on icon "button" at bounding box center [109, 78] width 7 height 7
click at [499, 339] on div "Add Column" at bounding box center [595, 324] width 1092 height 455
click at [497, 285] on div "Add Column" at bounding box center [595, 324] width 1092 height 455
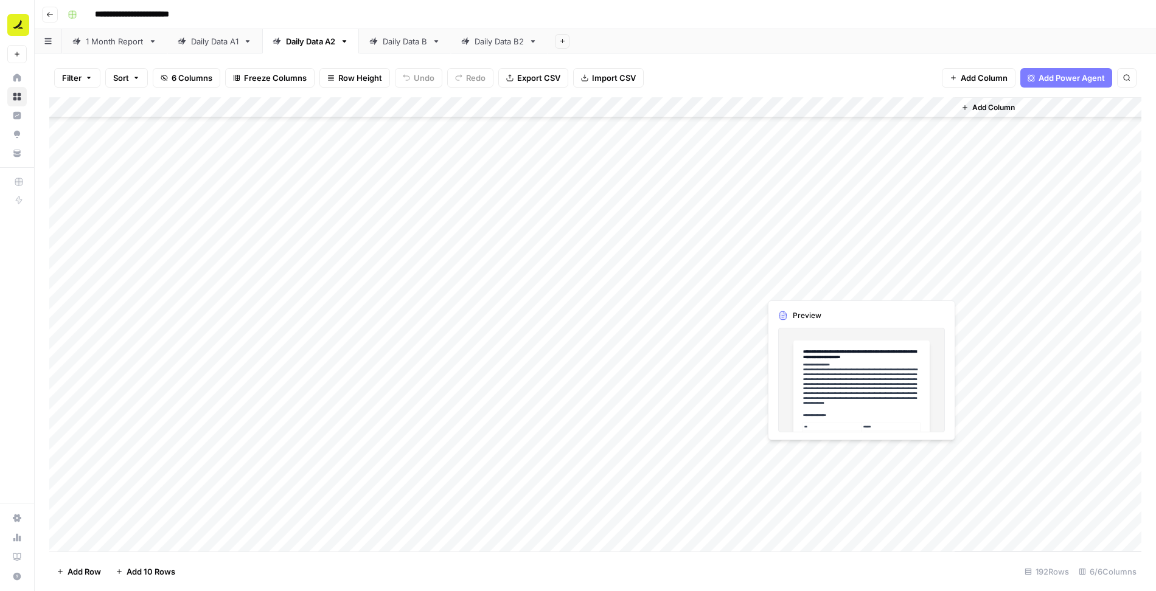
click at [818, 285] on div "Add Column" at bounding box center [595, 324] width 1092 height 455
